Goal: Check status: Check status

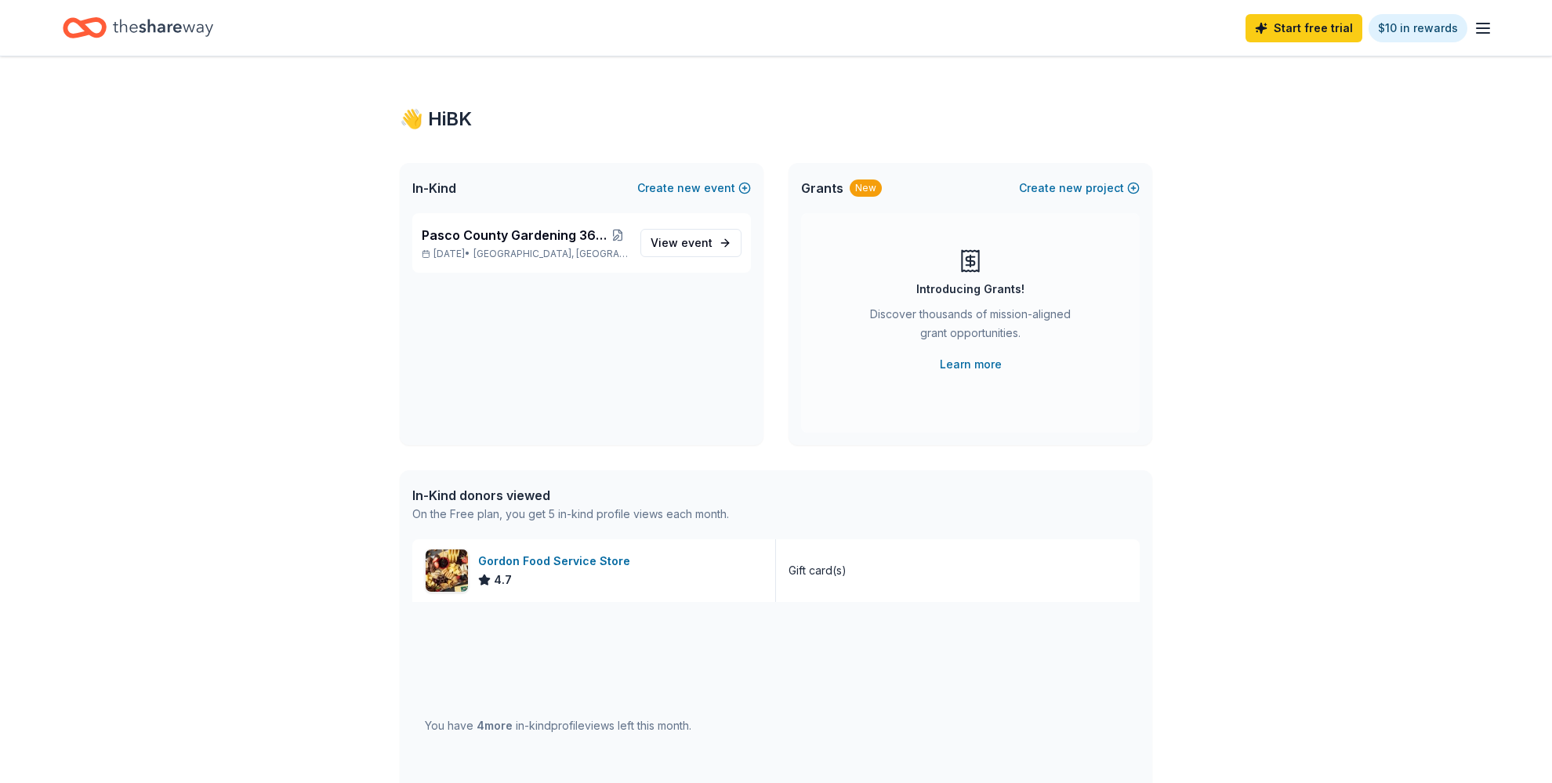
click at [1486, 27] on icon "button" at bounding box center [1483, 28] width 19 height 19
click at [688, 236] on span "View event" at bounding box center [682, 243] width 62 height 19
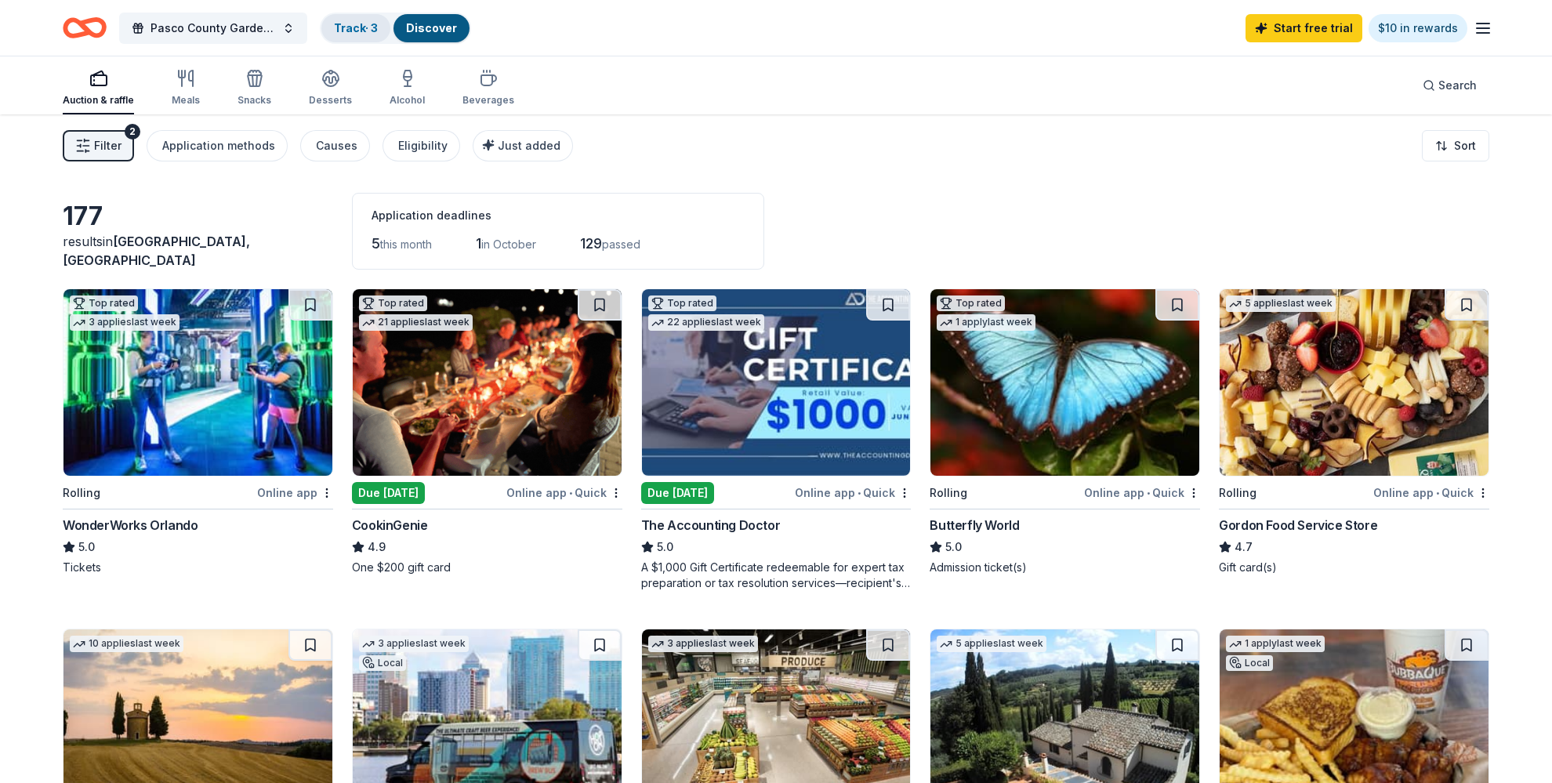
click at [354, 28] on link "Track · 3" at bounding box center [356, 27] width 44 height 13
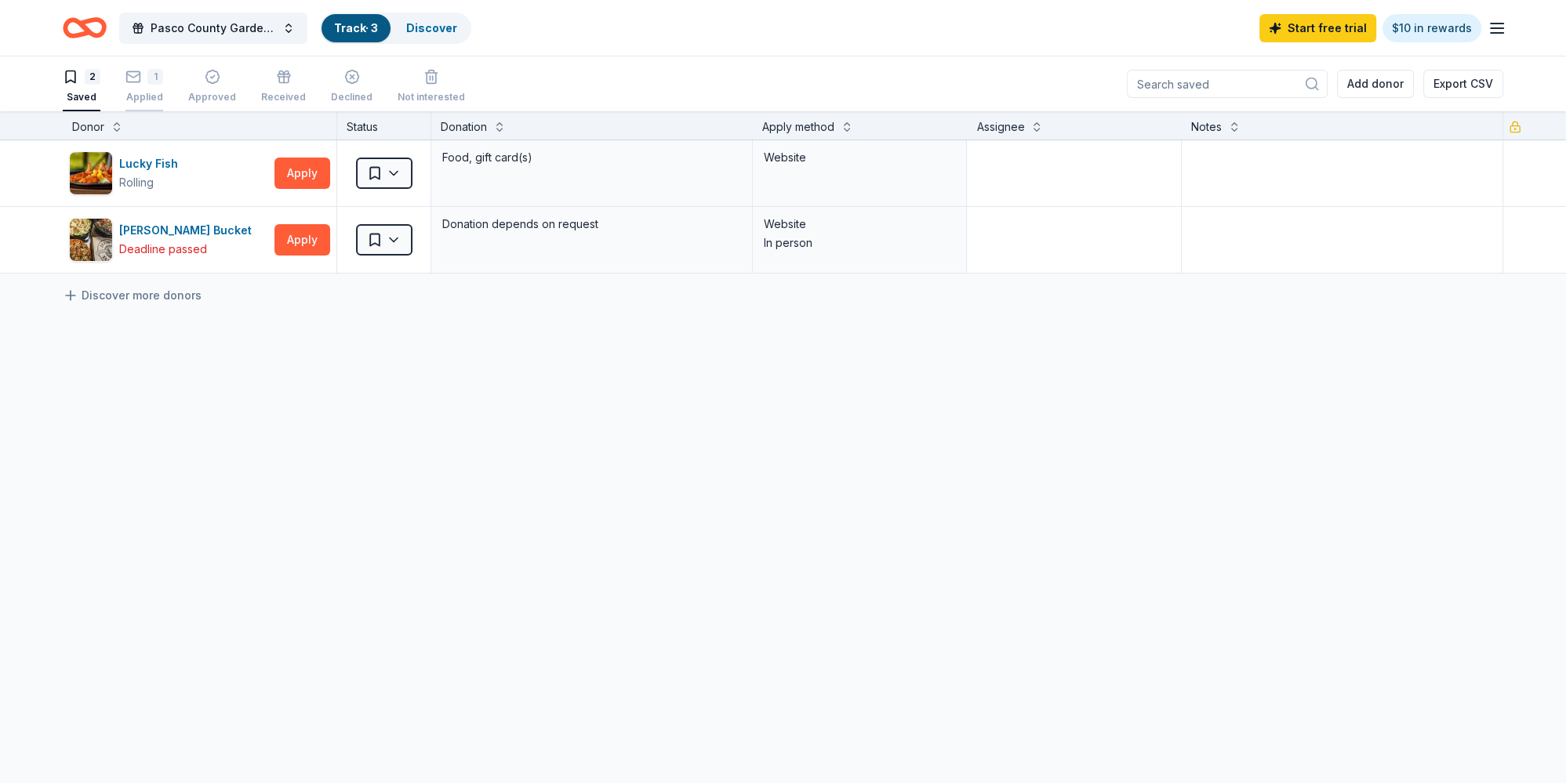
click at [141, 83] on div "1" at bounding box center [144, 77] width 38 height 16
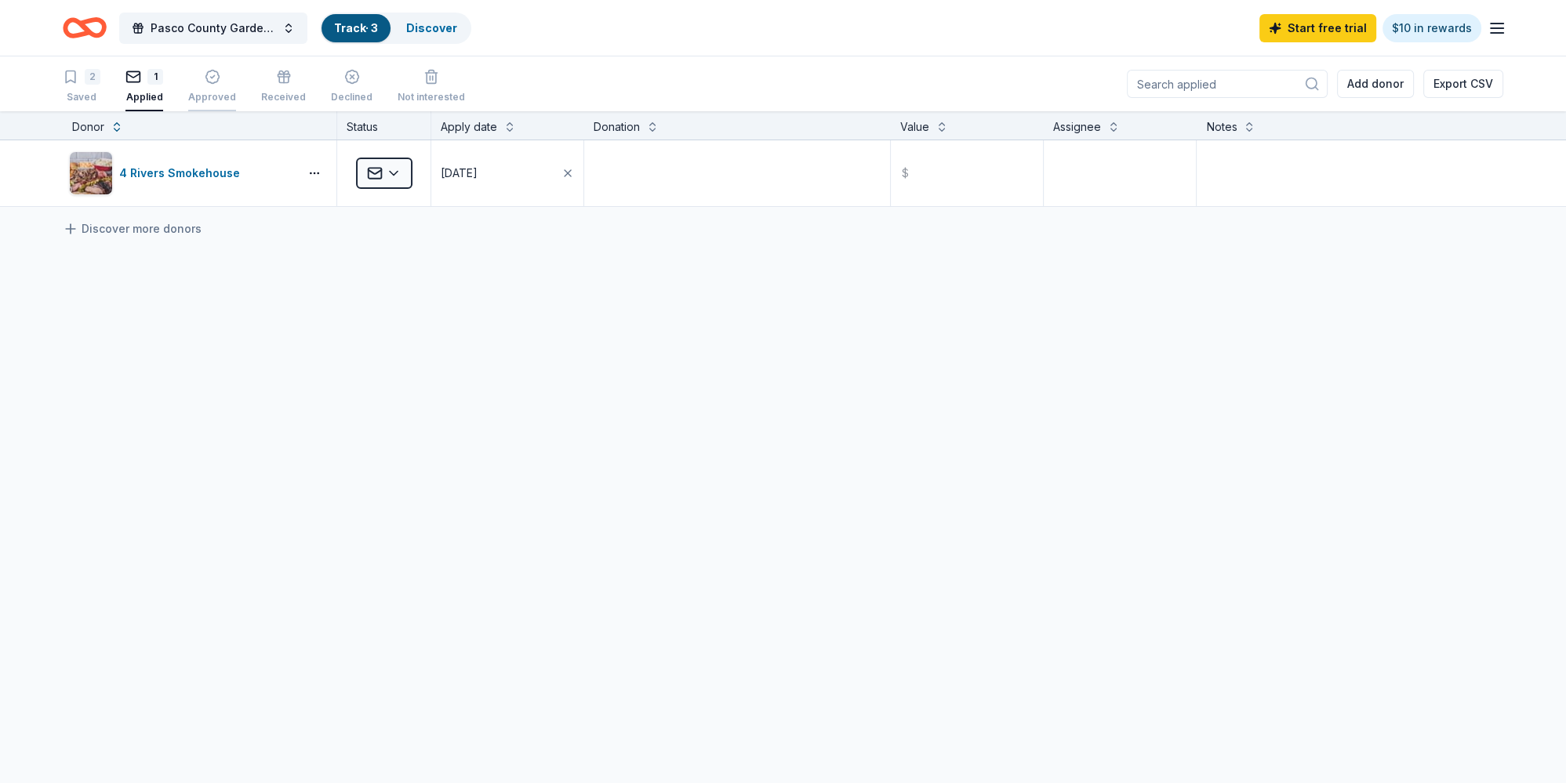
click at [221, 83] on div "button" at bounding box center [212, 77] width 48 height 16
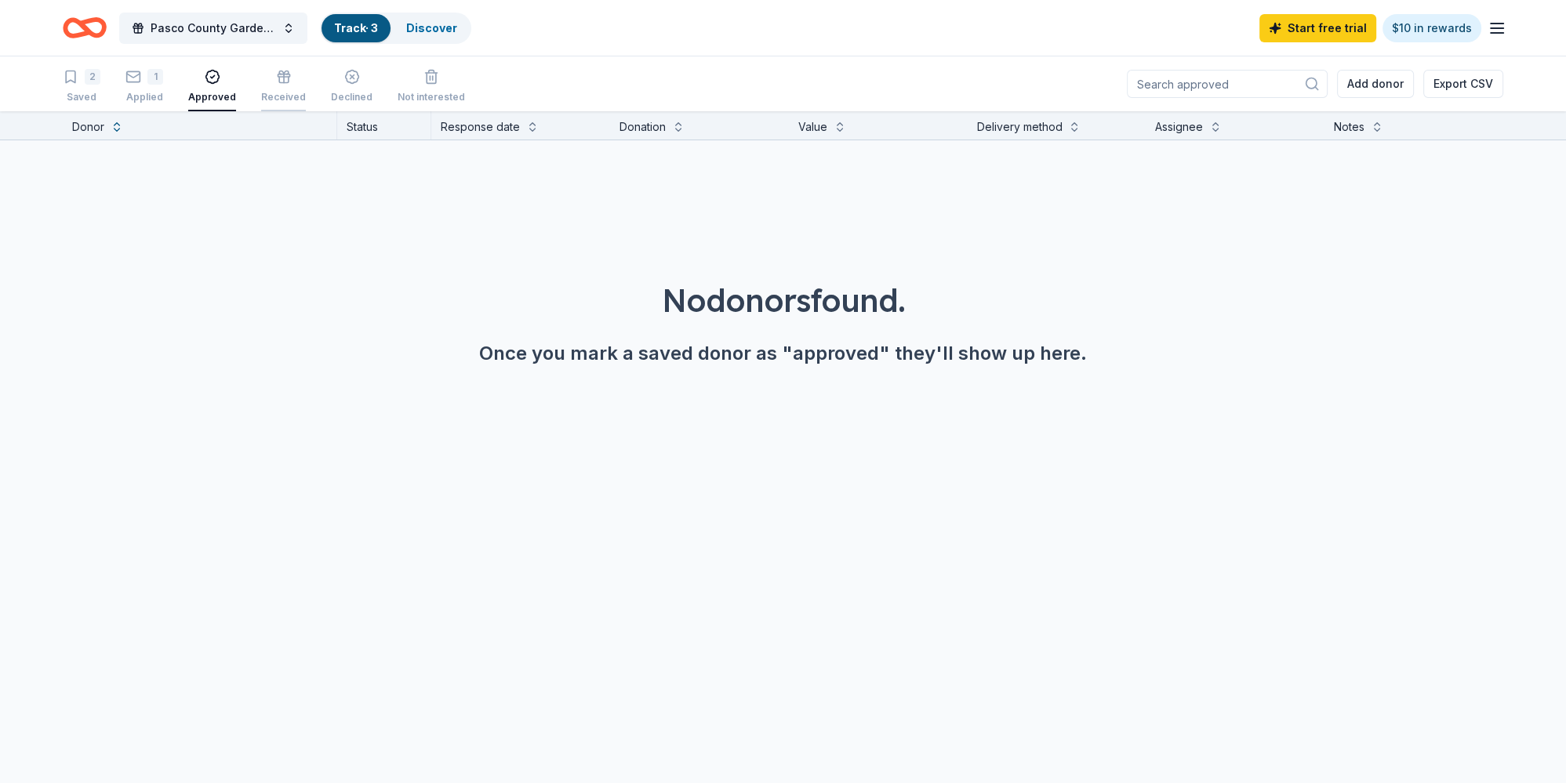
click at [283, 86] on div "Received" at bounding box center [283, 86] width 45 height 34
click at [98, 78] on div "2" at bounding box center [93, 77] width 16 height 16
